Goal: Information Seeking & Learning: Check status

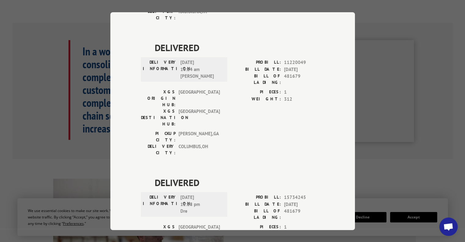
scroll to position [280, 0]
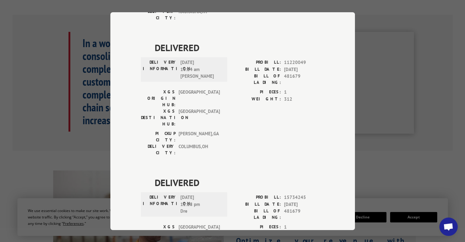
click at [421, 158] on div "Track Shipment DELIVERED DELIVERY INFORMATION: PROBILL: 9939750 BILL DATE: [DAT…" at bounding box center [232, 121] width 465 height 242
click at [88, 109] on div "Track Shipment DELIVERED DELIVERY INFORMATION: PROBILL: 9939750 BILL DATE: [DAT…" at bounding box center [232, 121] width 465 height 242
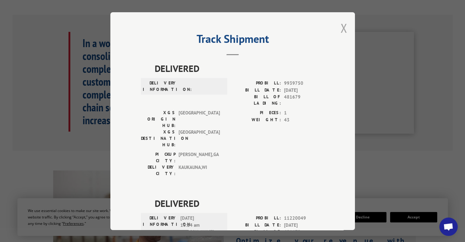
click at [342, 26] on button "Close modal" at bounding box center [344, 28] width 7 height 16
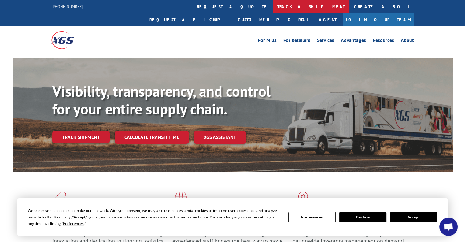
click at [273, 9] on link "track a shipment" at bounding box center [311, 6] width 77 height 13
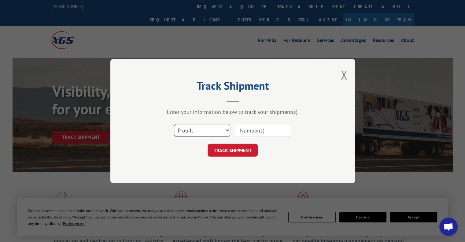
click at [204, 129] on select "Select category... Probill BOL PO" at bounding box center [202, 130] width 56 height 13
select select "bol"
click at [174, 124] on select "Select category... Probill BOL PO" at bounding box center [202, 130] width 56 height 13
click at [252, 129] on input at bounding box center [263, 130] width 56 height 13
paste input "481679"
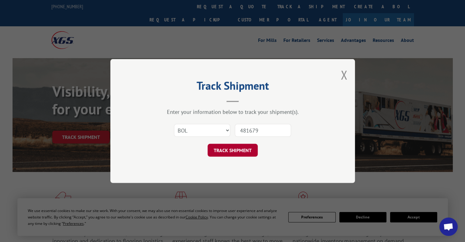
type input "481679"
click at [232, 148] on button "TRACK SHIPMENT" at bounding box center [233, 150] width 50 height 13
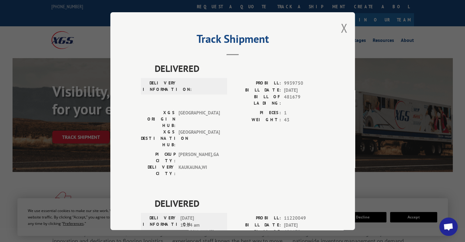
click at [24, 123] on div "Track Shipment DELIVERED DELIVERY INFORMATION: PROBILL: 9939750 BILL DATE: [DAT…" at bounding box center [232, 121] width 465 height 242
click at [56, 9] on div "Track Shipment DELIVERED DELIVERY INFORMATION: PROBILL: 9939750 BILL DATE: [DAT…" at bounding box center [232, 121] width 465 height 242
click at [336, 32] on div "Track Shipment DELIVERED DELIVERY INFORMATION: PROBILL: 9939750 BILL DATE: [DAT…" at bounding box center [232, 121] width 245 height 218
click at [343, 27] on button "Close modal" at bounding box center [344, 28] width 7 height 16
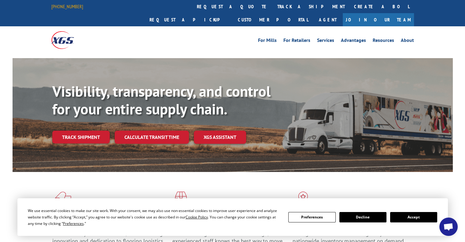
click at [68, 6] on link "[PHONE_NUMBER]" at bounding box center [67, 6] width 32 height 6
click at [343, 13] on link "Agent" at bounding box center [328, 19] width 30 height 13
click at [273, 9] on link "track a shipment" at bounding box center [311, 6] width 77 height 13
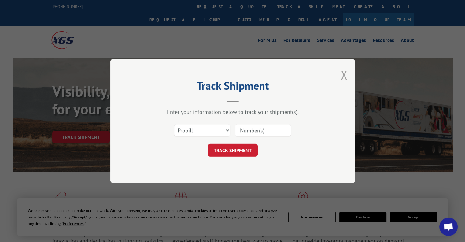
click at [345, 75] on button "Close modal" at bounding box center [344, 75] width 7 height 16
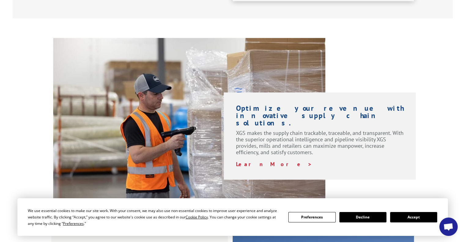
scroll to position [416, 0]
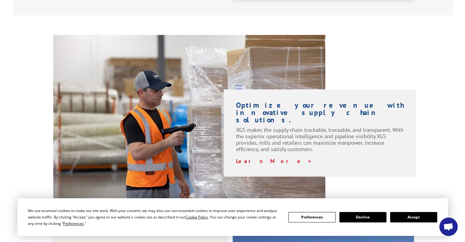
click at [418, 216] on button "Accept" at bounding box center [413, 217] width 47 height 10
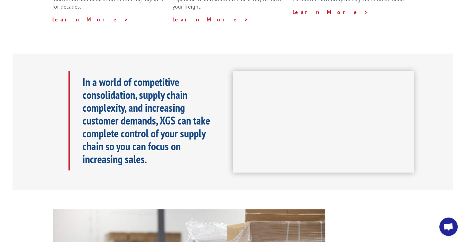
scroll to position [0, 0]
